Goal: Find specific page/section: Find specific page/section

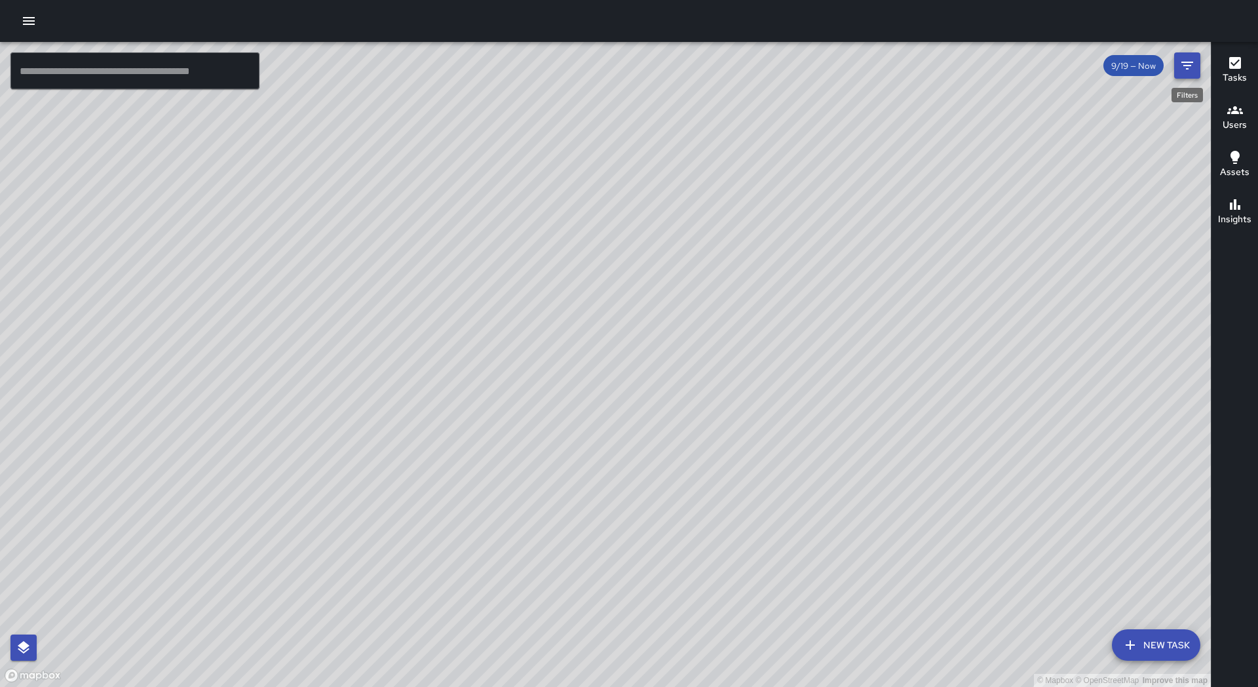
click at [1193, 69] on icon "Filters" at bounding box center [1188, 66] width 16 height 16
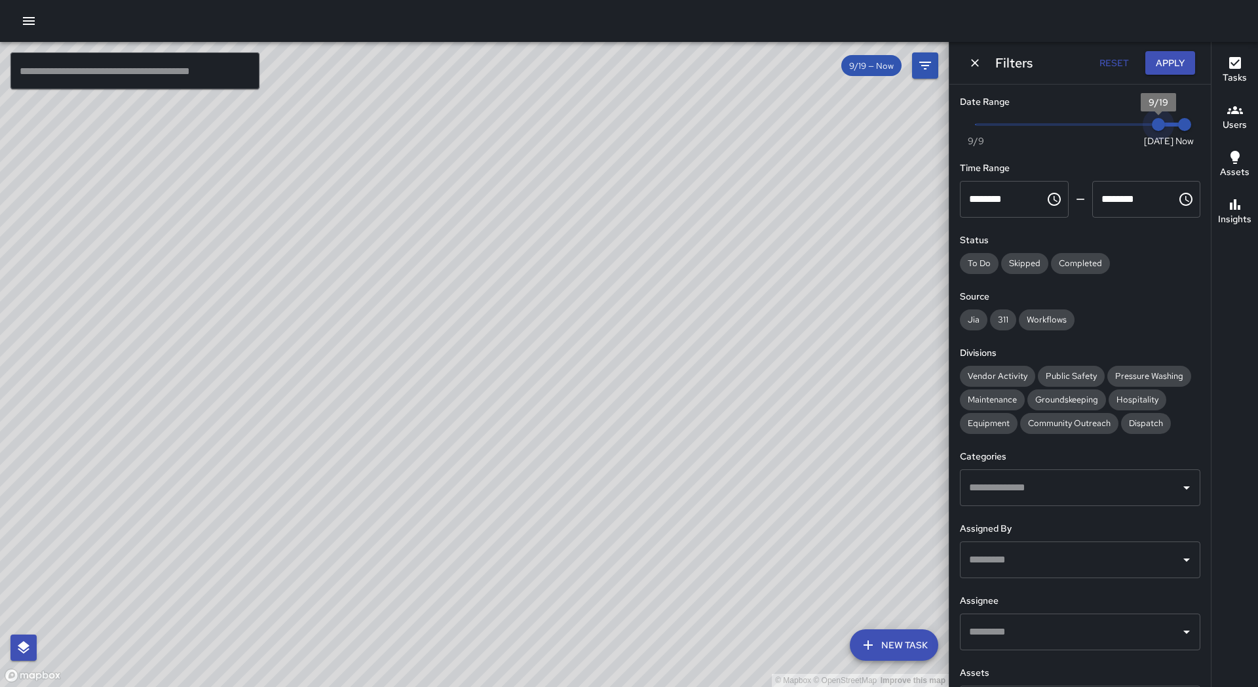
type input "*"
drag, startPoint x: 1157, startPoint y: 126, endPoint x: 1144, endPoint y: 127, distance: 13.1
click at [1139, 127] on span "9/18" at bounding box center [1132, 124] width 13 height 13
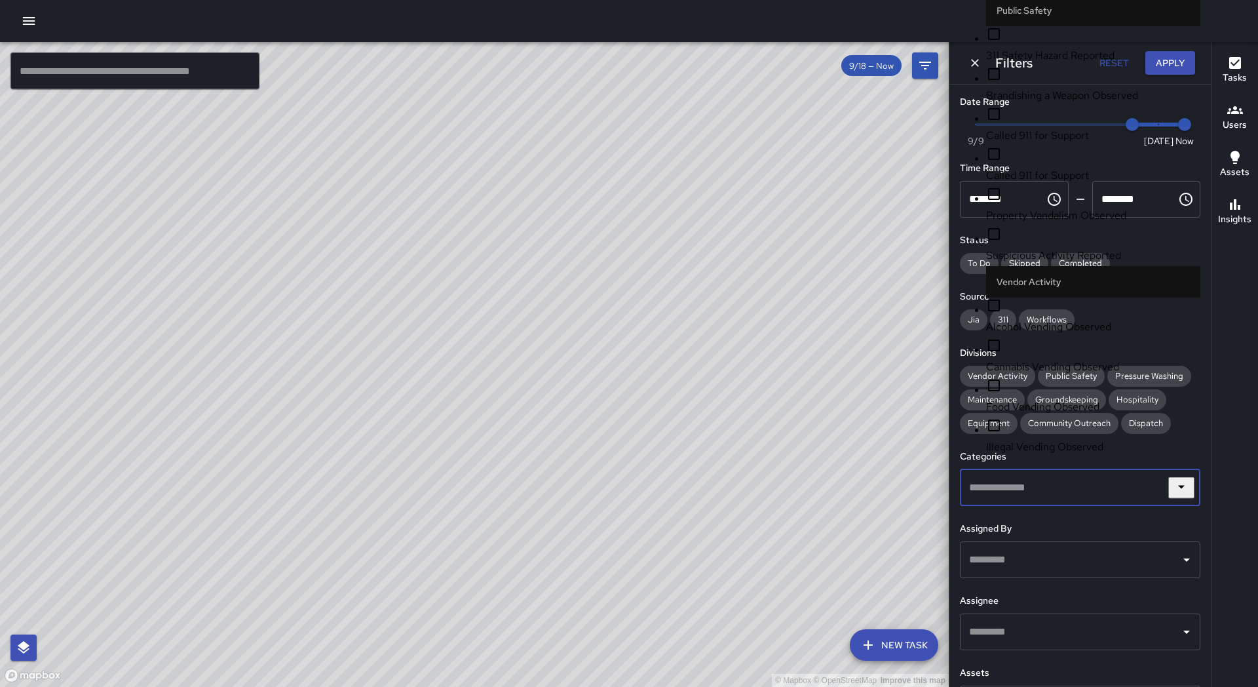
click at [1032, 491] on input "text" at bounding box center [1070, 487] width 209 height 25
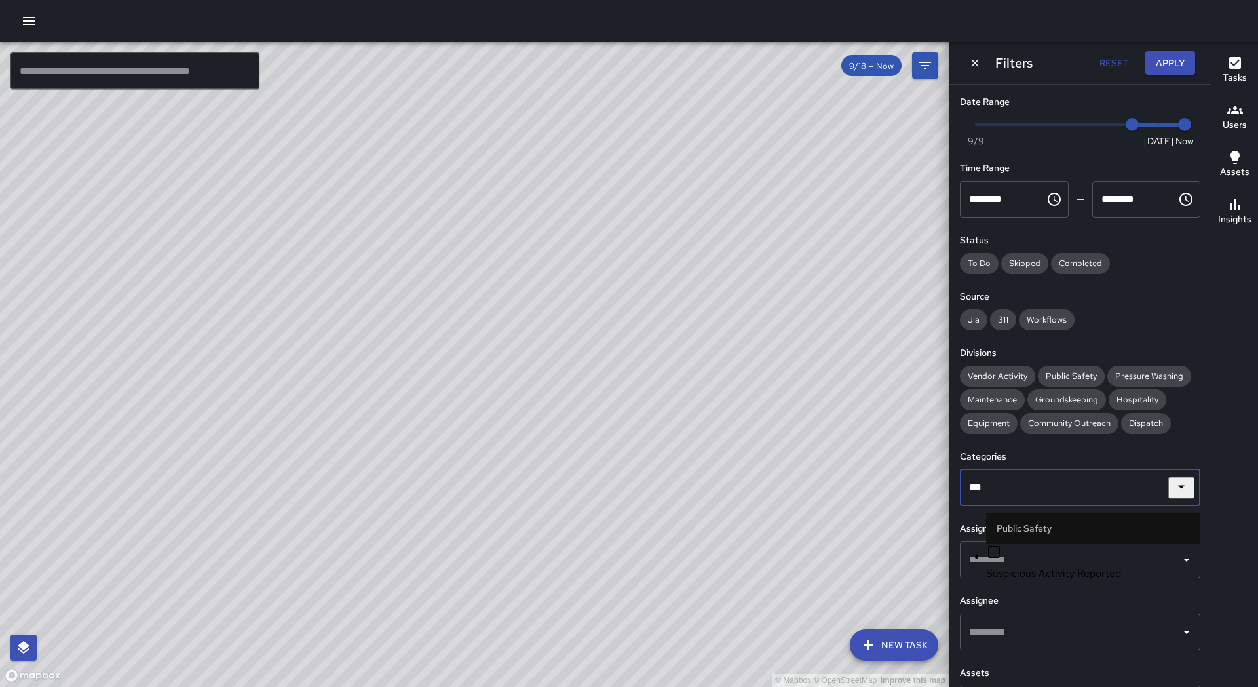
click at [1003, 522] on li "Public Safety" at bounding box center [1093, 527] width 214 height 31
click at [1004, 487] on input "***" at bounding box center [1070, 487] width 209 height 25
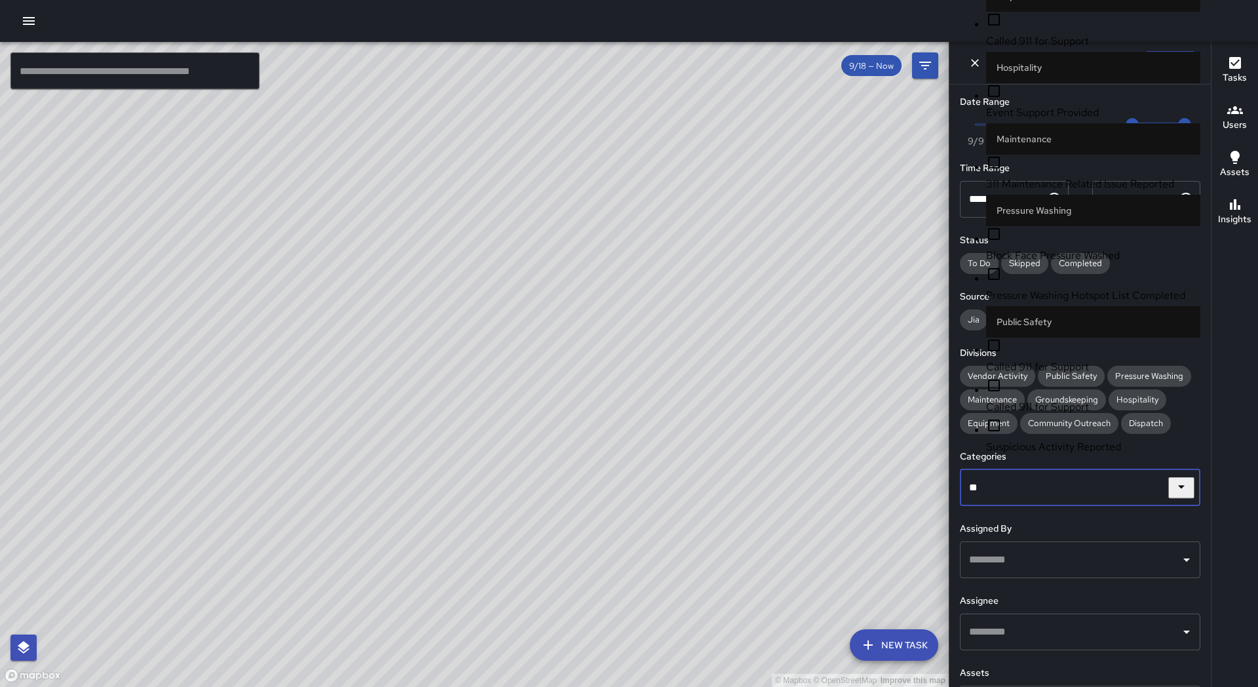
type input "*"
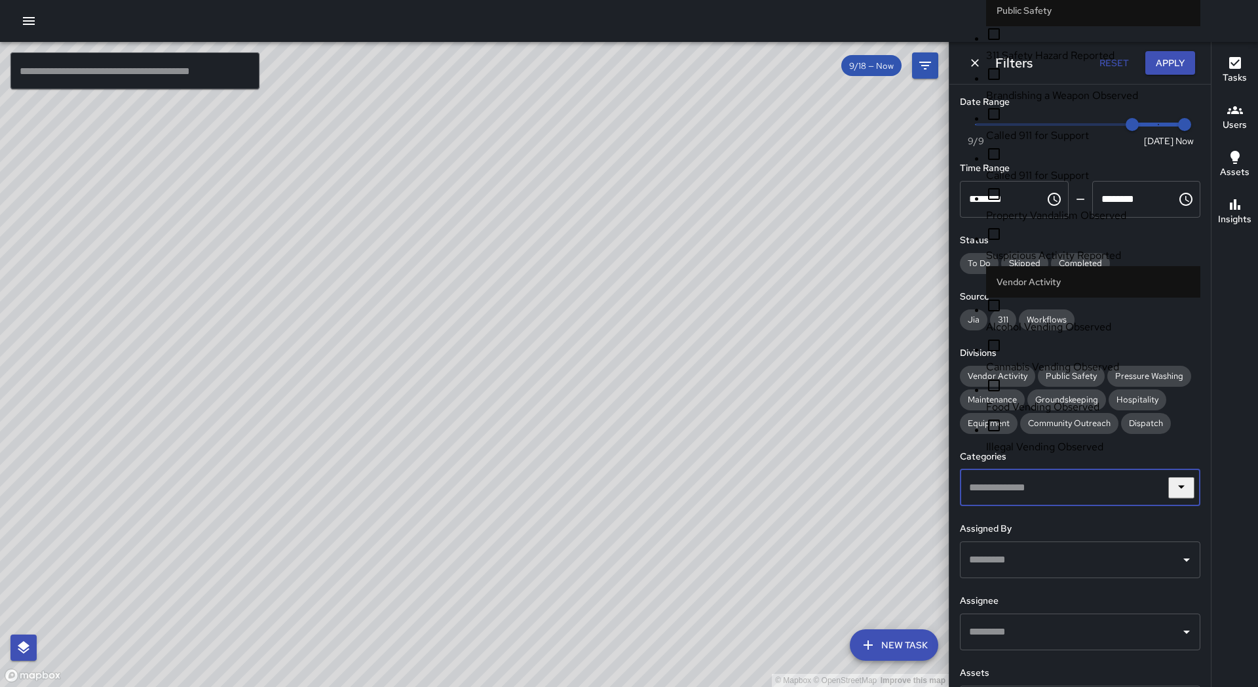
scroll to position [2005, 0]
click at [1054, 263] on span "Suspicious Activity Reported" at bounding box center [1093, 256] width 214 height 16
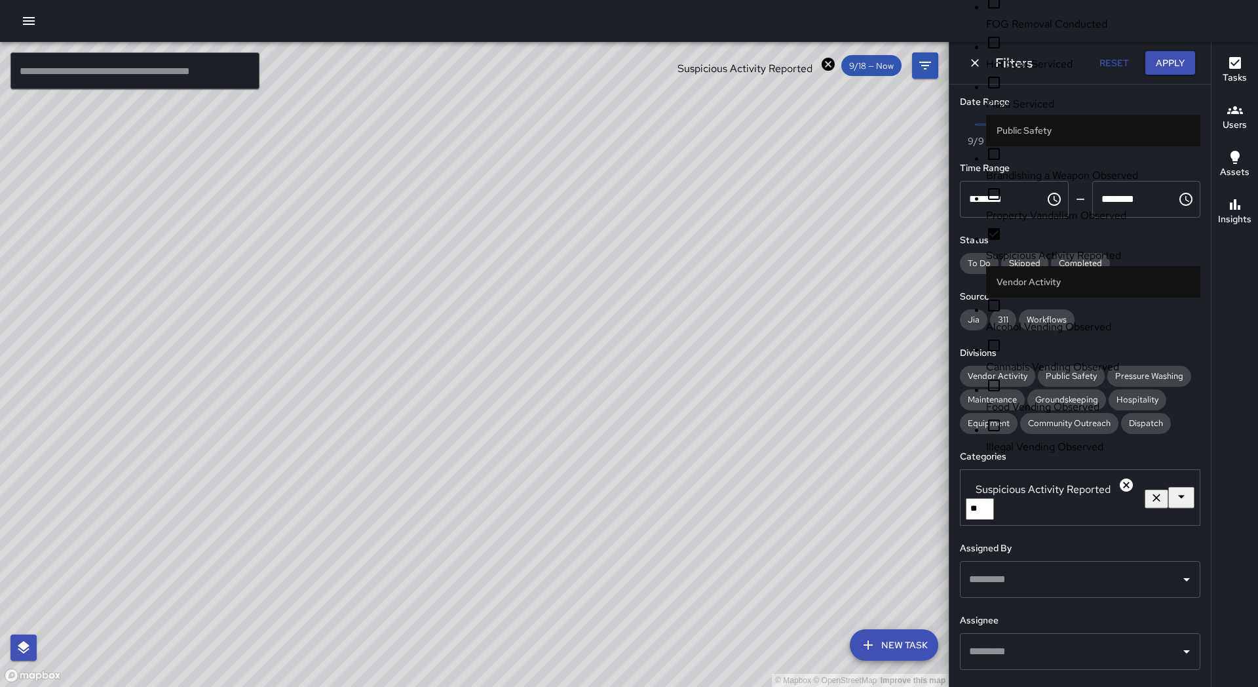
scroll to position [0, 0]
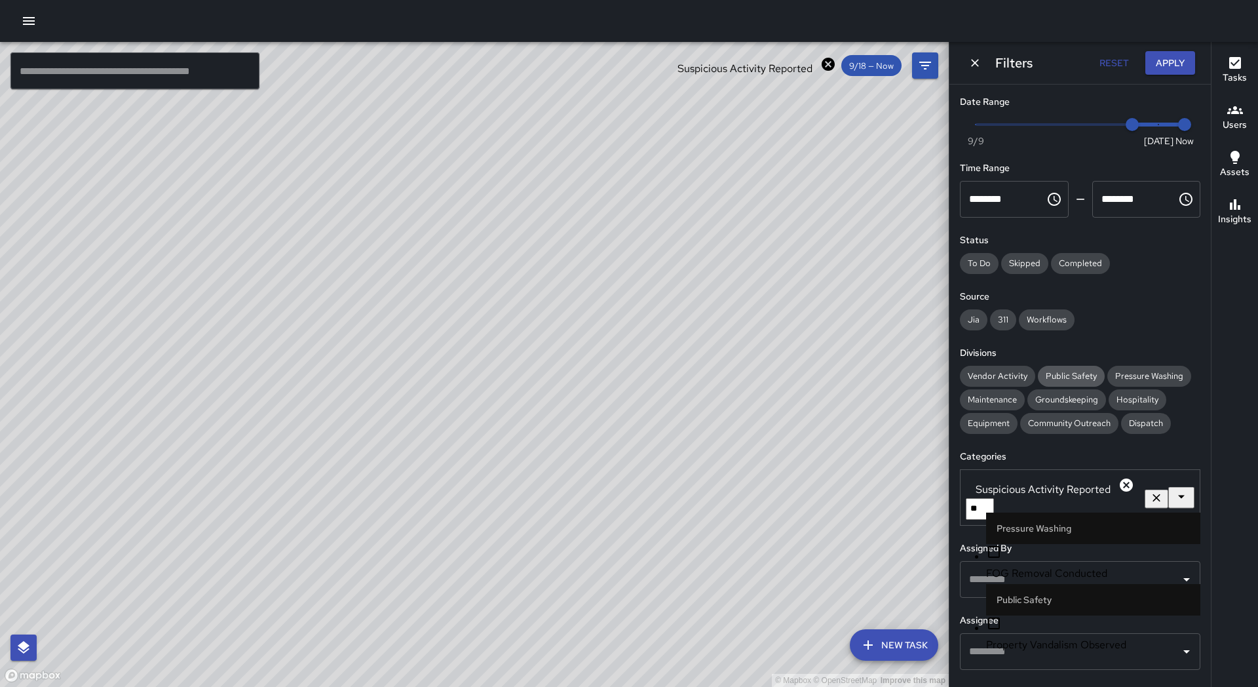
type input "***"
click at [1032, 566] on span "Property Vandalism Observed" at bounding box center [1093, 574] width 214 height 16
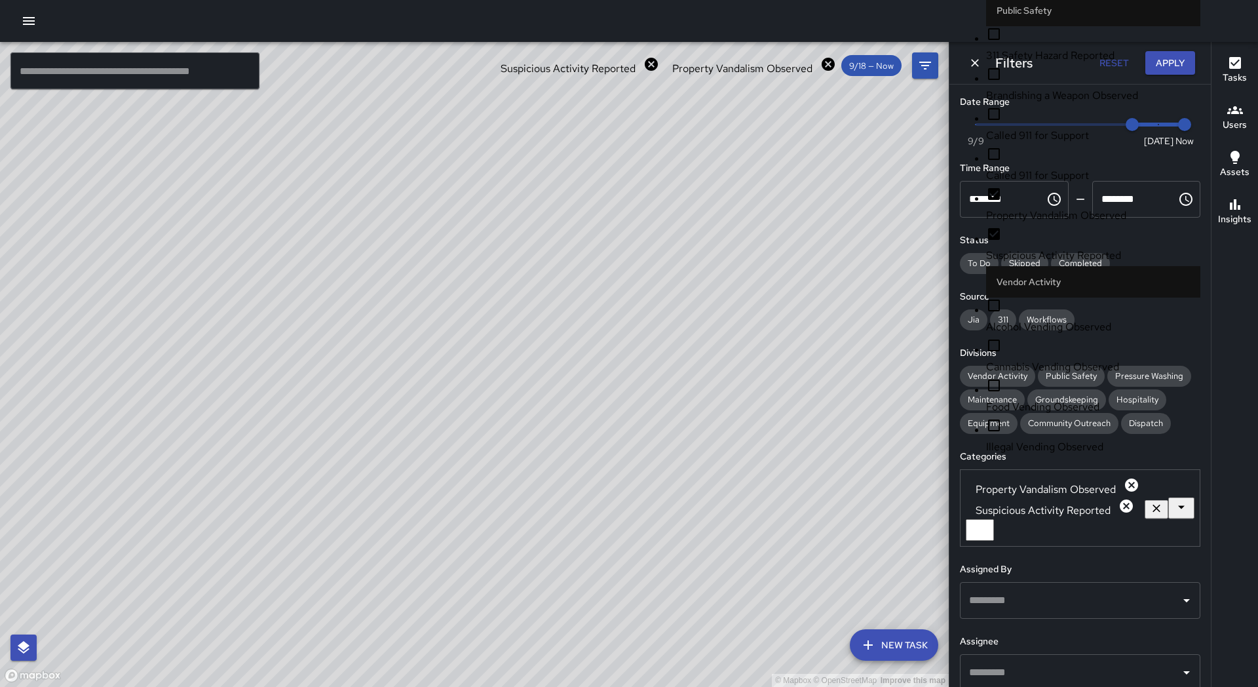
scroll to position [1883, 0]
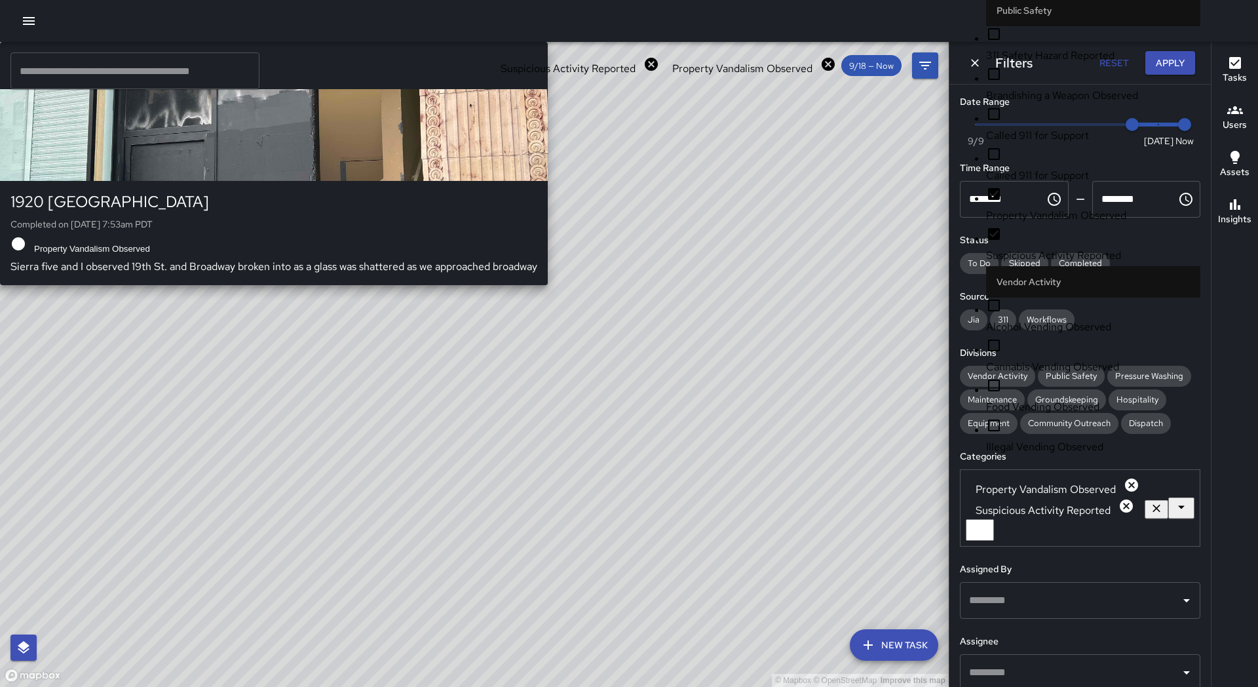
click at [540, 375] on div "© Mapbox © OpenStreetMap Improve this map S4 Sierra 4 1920 Broadway Completed o…" at bounding box center [474, 364] width 949 height 645
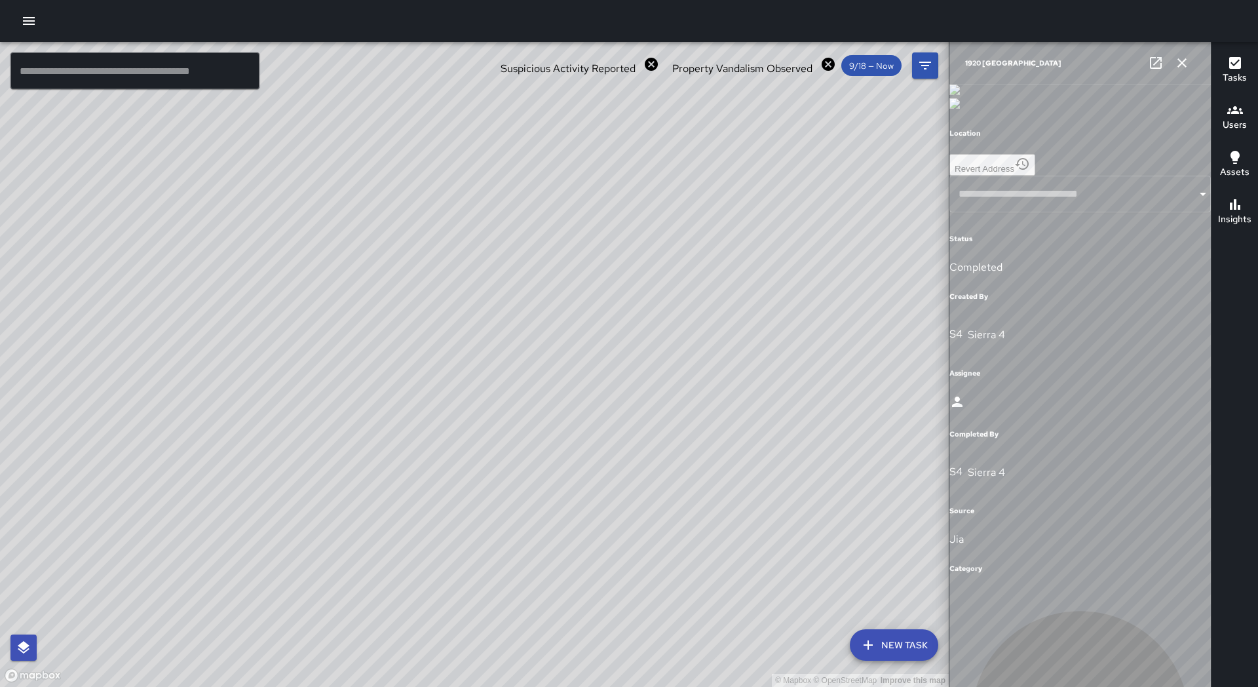
type input "**********"
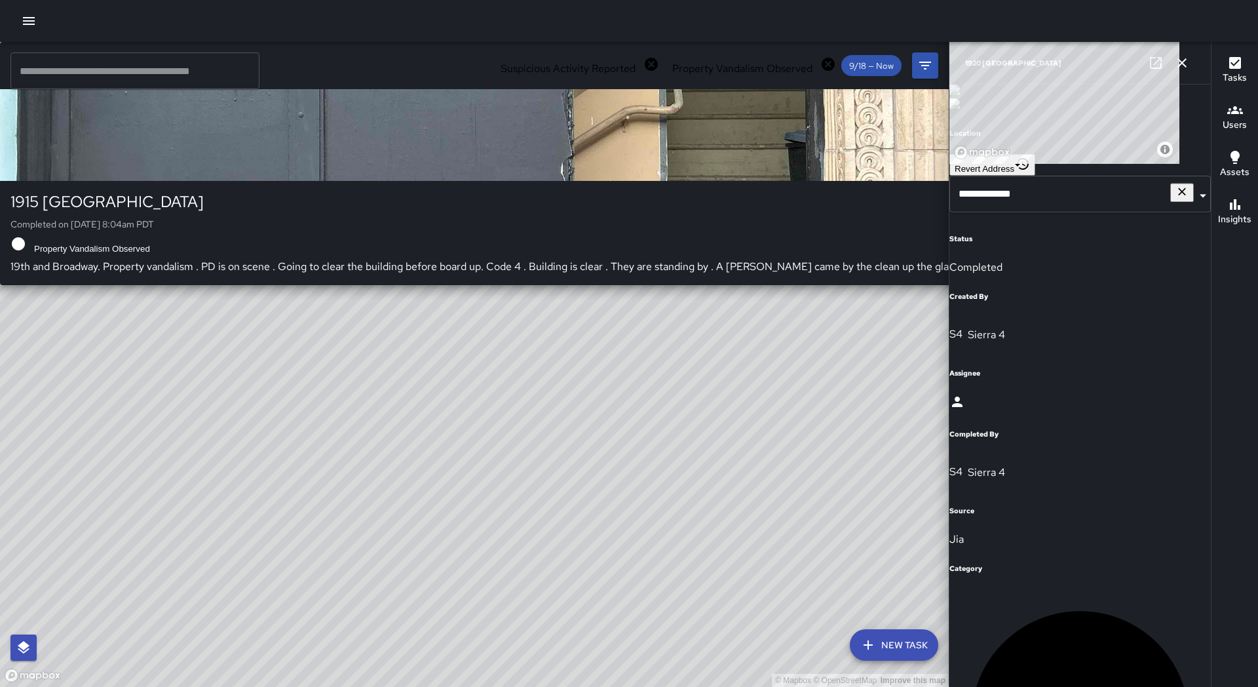
click at [461, 360] on div "© Mapbox © OpenStreetMap Improve this map S5 Sierra 5 1915 Broadway Completed o…" at bounding box center [474, 364] width 949 height 645
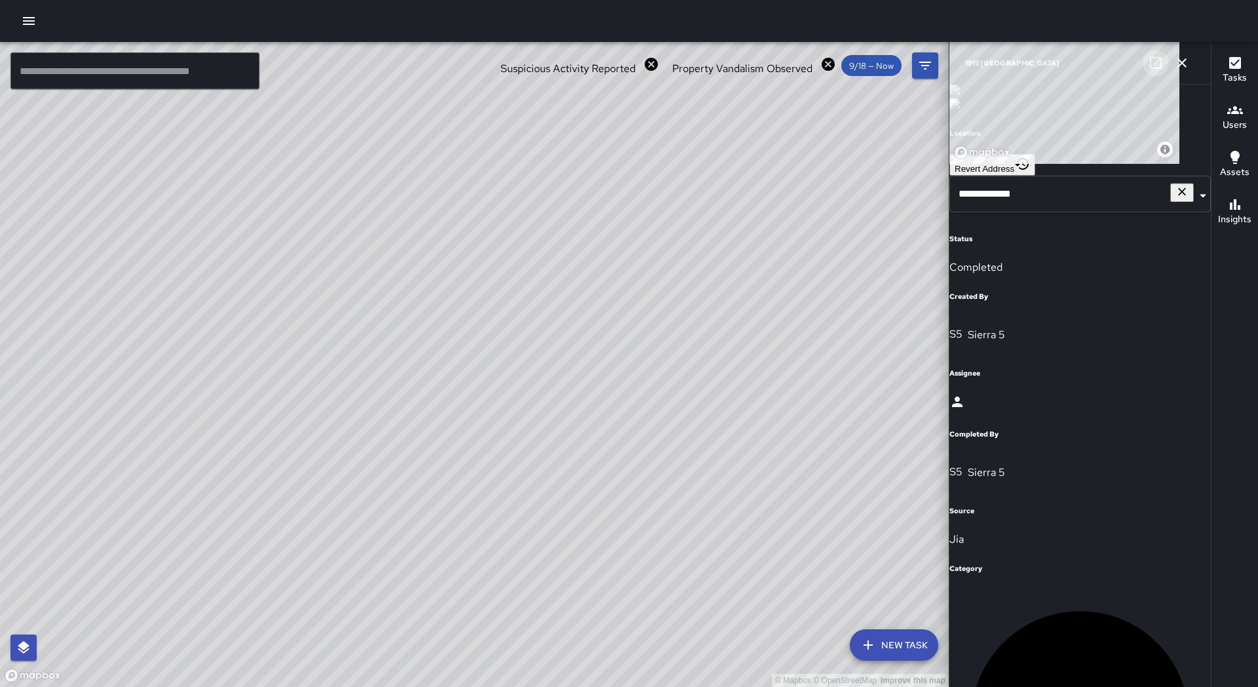
click at [1153, 68] on icon at bounding box center [1156, 63] width 12 height 12
drag, startPoint x: 410, startPoint y: 554, endPoint x: 424, endPoint y: 369, distance: 185.4
click at [424, 369] on div "© Mapbox © OpenStreetMap Improve this map" at bounding box center [474, 364] width 949 height 645
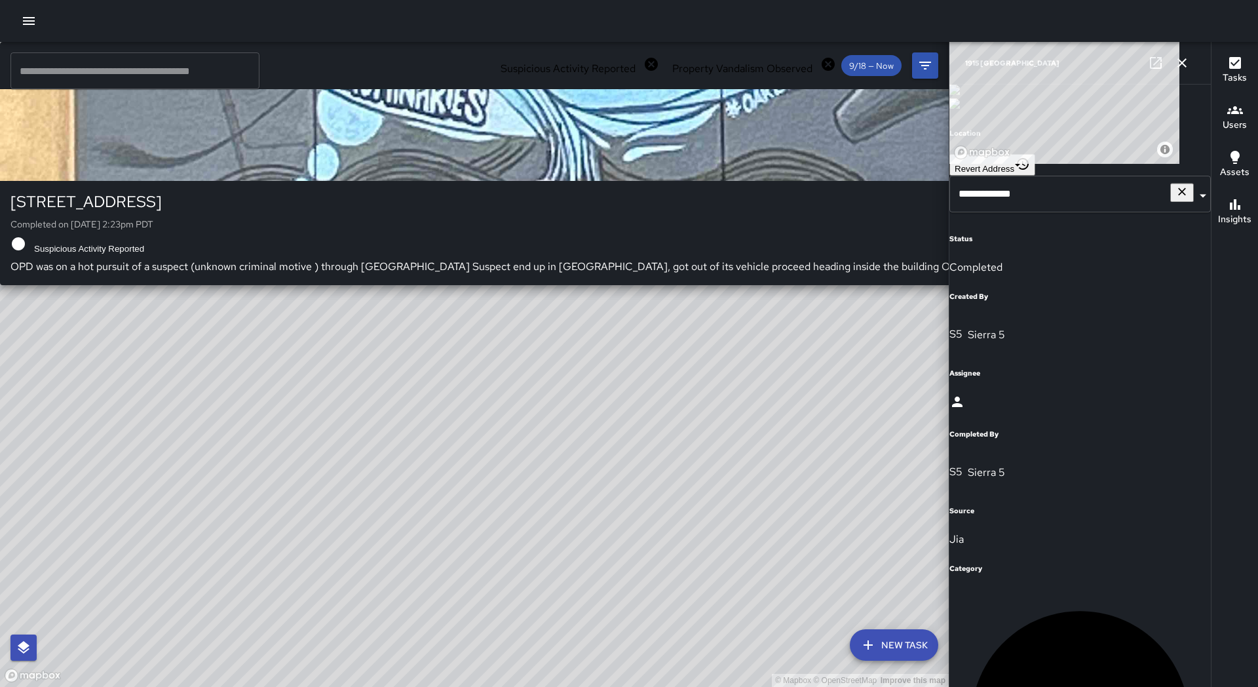
click at [419, 438] on div "© Mapbox © OpenStreetMap Improve this map S2 Sierra 2 1011 Broadway Completed o…" at bounding box center [474, 364] width 949 height 645
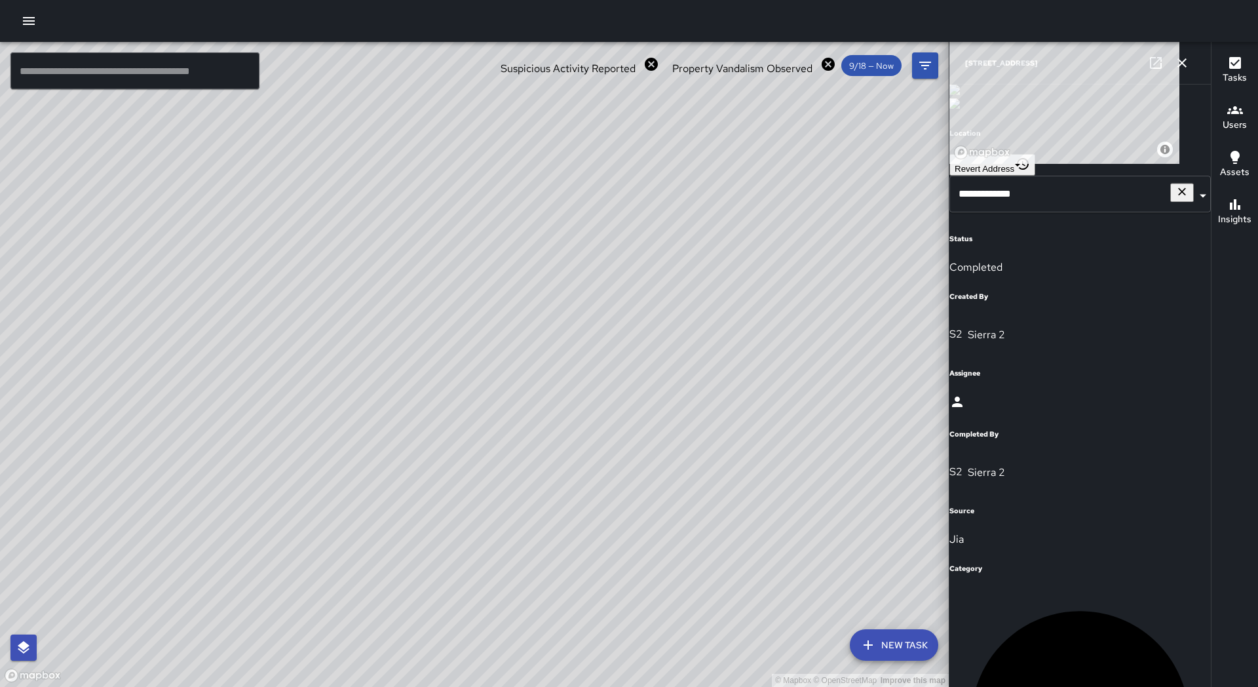
click at [1157, 70] on icon at bounding box center [1156, 63] width 16 height 16
drag, startPoint x: 557, startPoint y: 267, endPoint x: 447, endPoint y: 505, distance: 262.7
click at [447, 505] on div "© Mapbox © OpenStreetMap Improve this map" at bounding box center [474, 364] width 949 height 645
drag, startPoint x: 855, startPoint y: 369, endPoint x: 547, endPoint y: 364, distance: 307.4
click at [448, 450] on div "© Mapbox © OpenStreetMap Improve this map" at bounding box center [474, 364] width 949 height 645
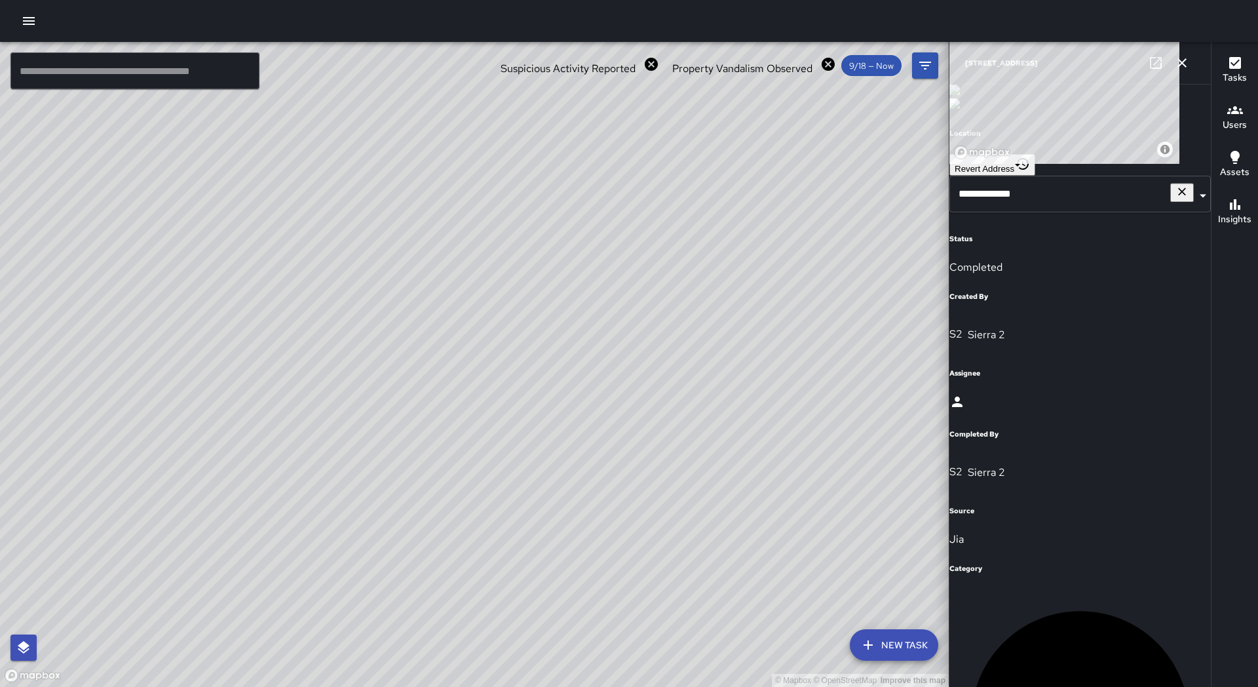
drag, startPoint x: 510, startPoint y: 351, endPoint x: 484, endPoint y: 376, distance: 36.2
click at [484, 376] on div "© Mapbox © OpenStreetMap Improve this map" at bounding box center [474, 364] width 949 height 645
drag, startPoint x: 600, startPoint y: 363, endPoint x: 693, endPoint y: 294, distance: 116.3
click at [693, 294] on div "© Mapbox © OpenStreetMap Improve this map" at bounding box center [474, 364] width 949 height 645
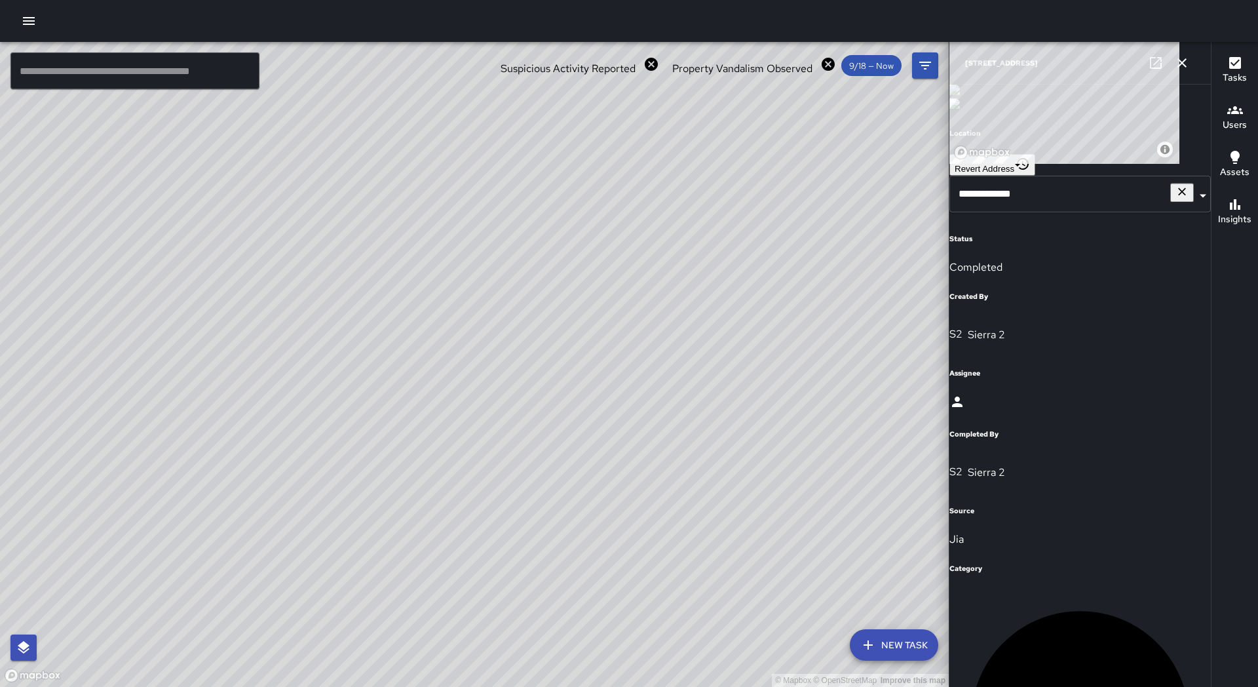
click at [1187, 69] on icon "button" at bounding box center [1182, 63] width 16 height 16
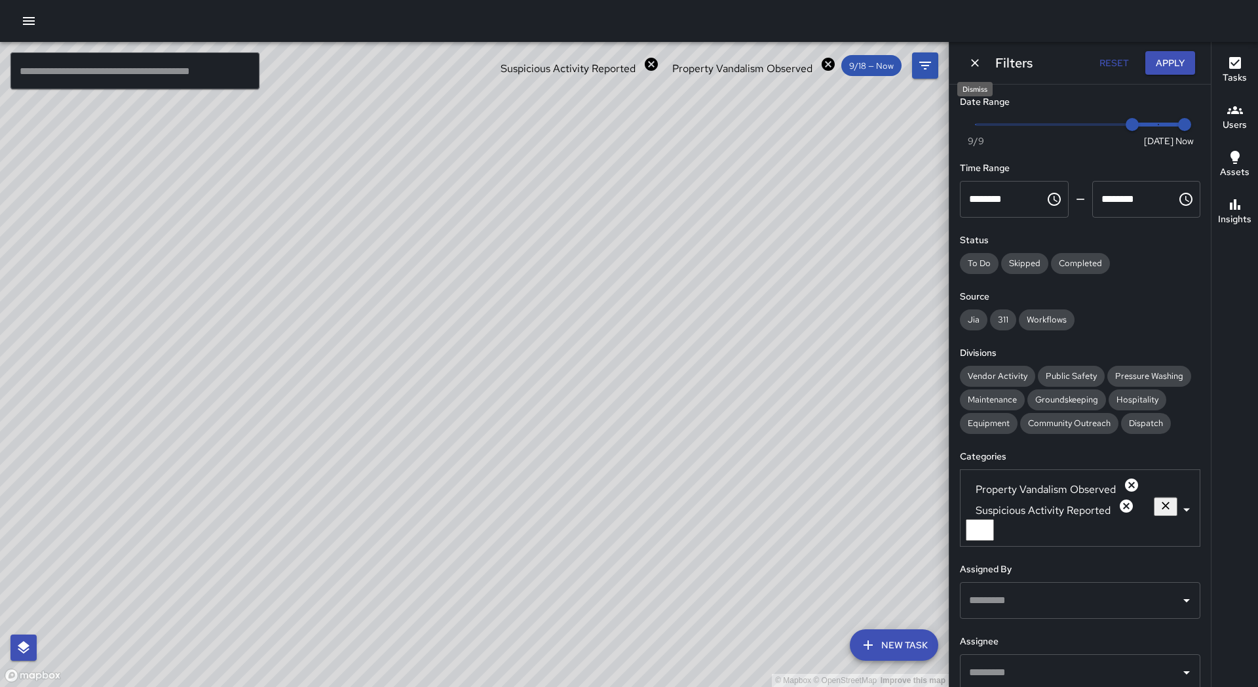
click at [977, 67] on icon "Dismiss" at bounding box center [975, 62] width 13 height 13
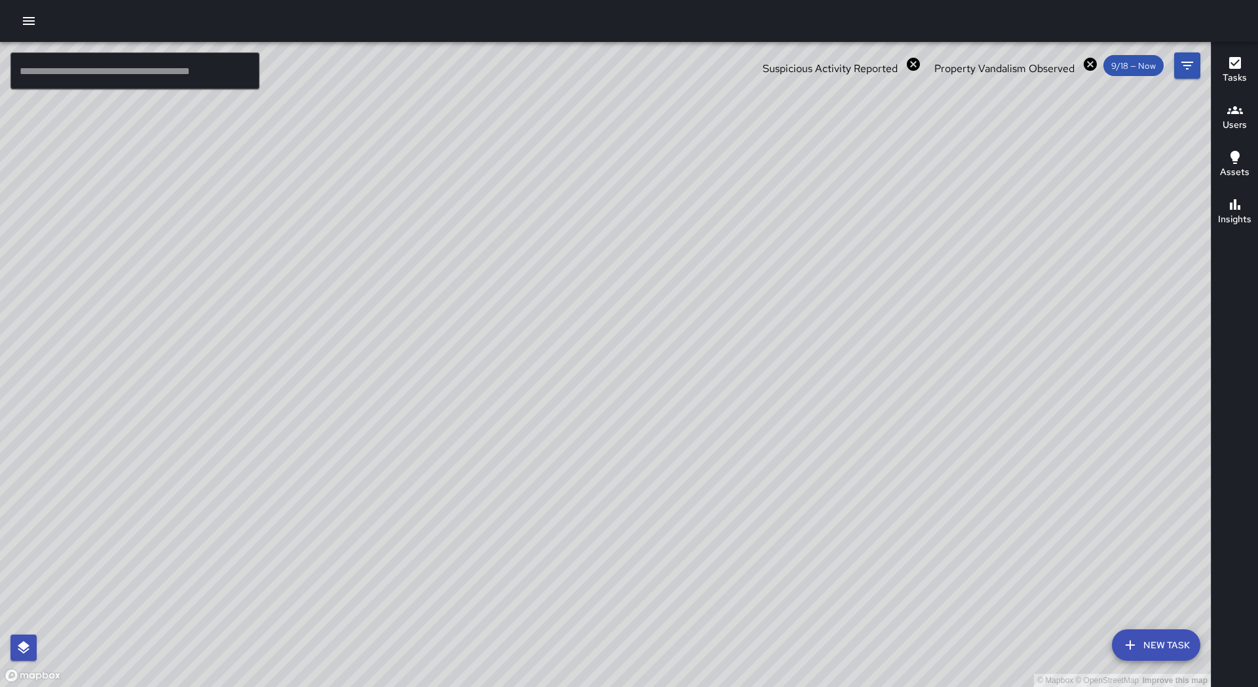
click at [920, 64] on icon at bounding box center [913, 64] width 13 height 13
click at [1086, 66] on icon at bounding box center [1090, 64] width 13 height 13
